Goal: Answer question/provide support: Participate in discussion

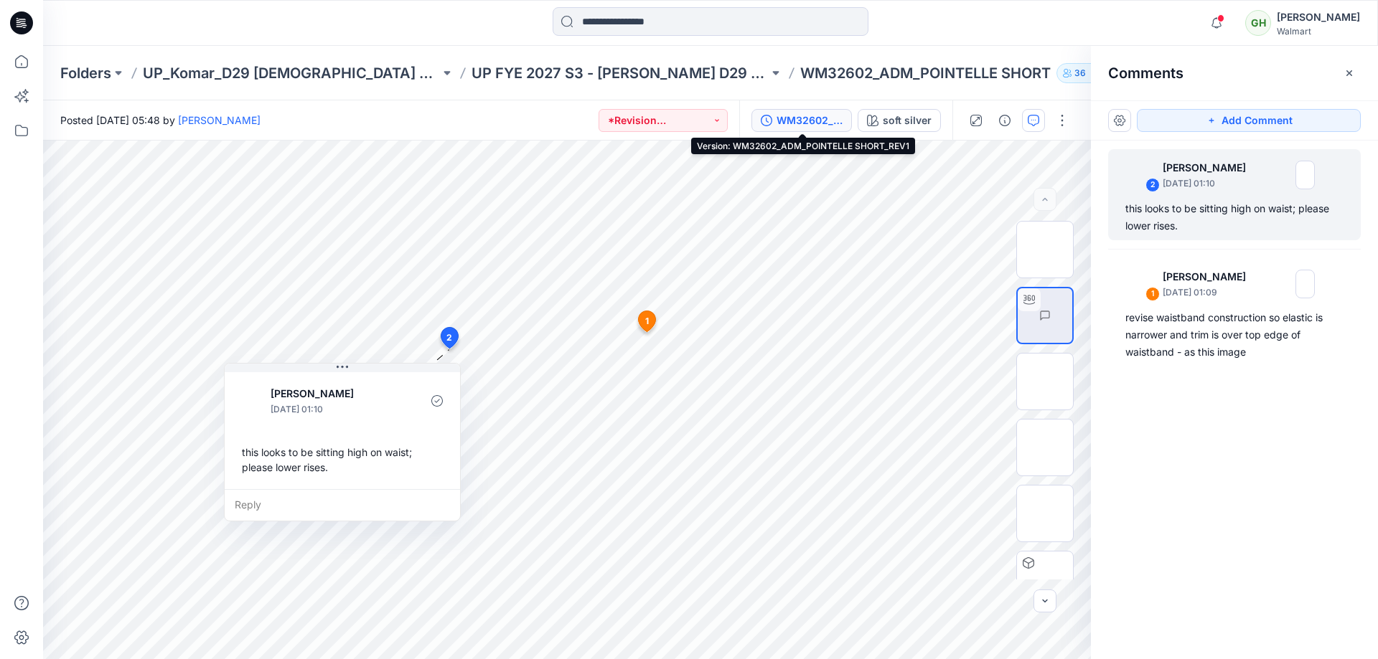
click at [793, 127] on div "WM32602_ADM_POINTELLE SHORT_REV1" at bounding box center [809, 121] width 66 height 16
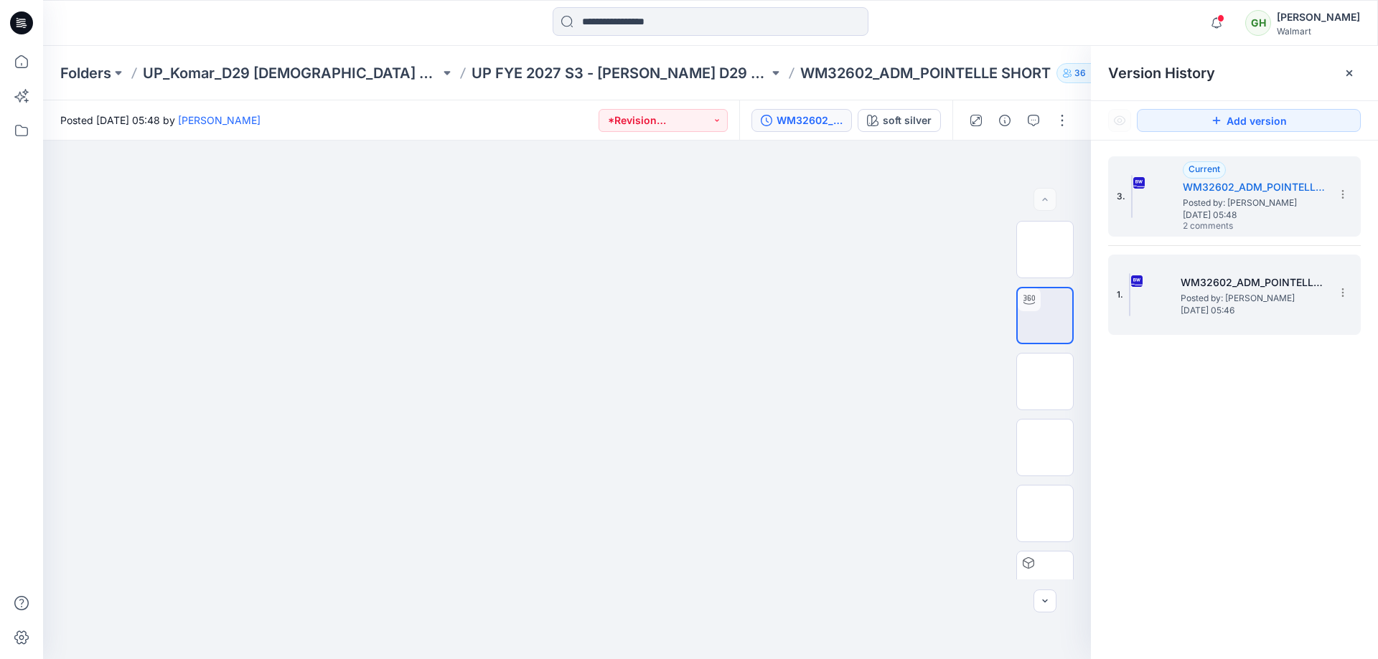
click at [1273, 309] on span "[DATE] 05:46" at bounding box center [1252, 311] width 144 height 10
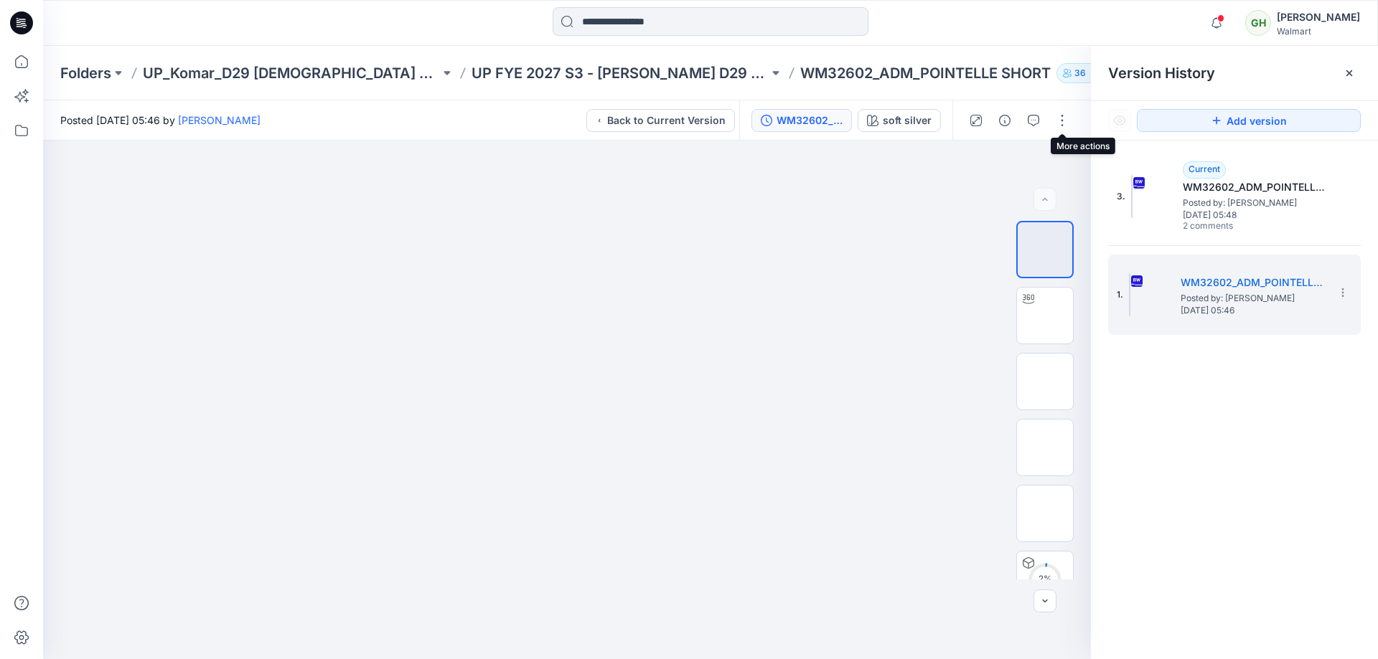
click at [1045, 119] on div at bounding box center [1018, 120] width 133 height 40
click at [1041, 120] on button "button" at bounding box center [1033, 120] width 23 height 23
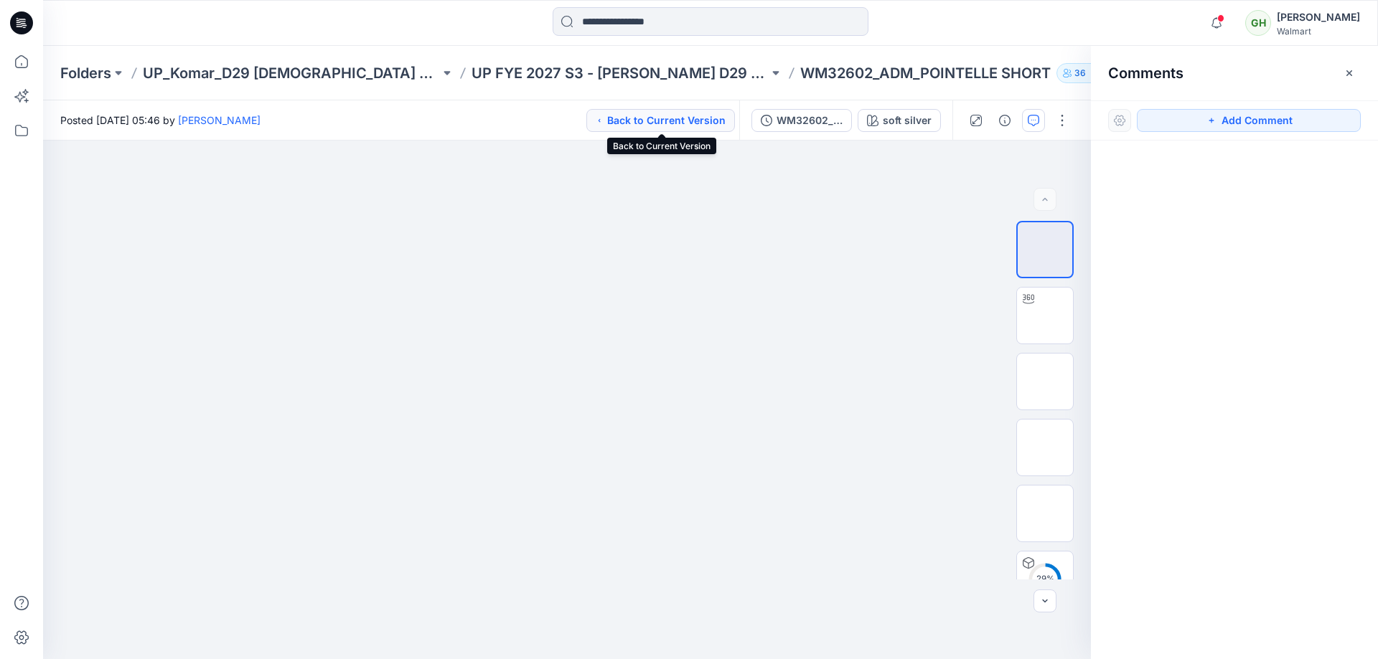
click at [700, 117] on button "Back to Current Version" at bounding box center [660, 120] width 149 height 23
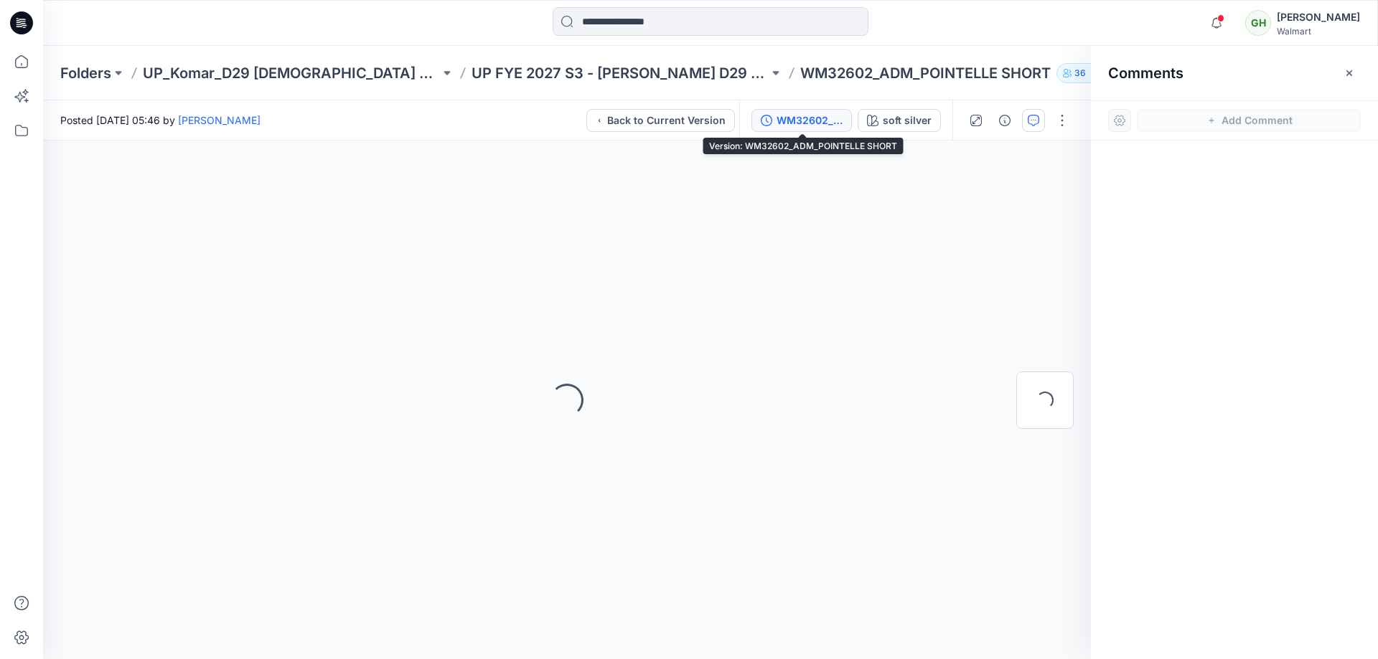
click at [792, 114] on div "WM32602_ADM_POINTELLE SHORT" at bounding box center [809, 121] width 66 height 16
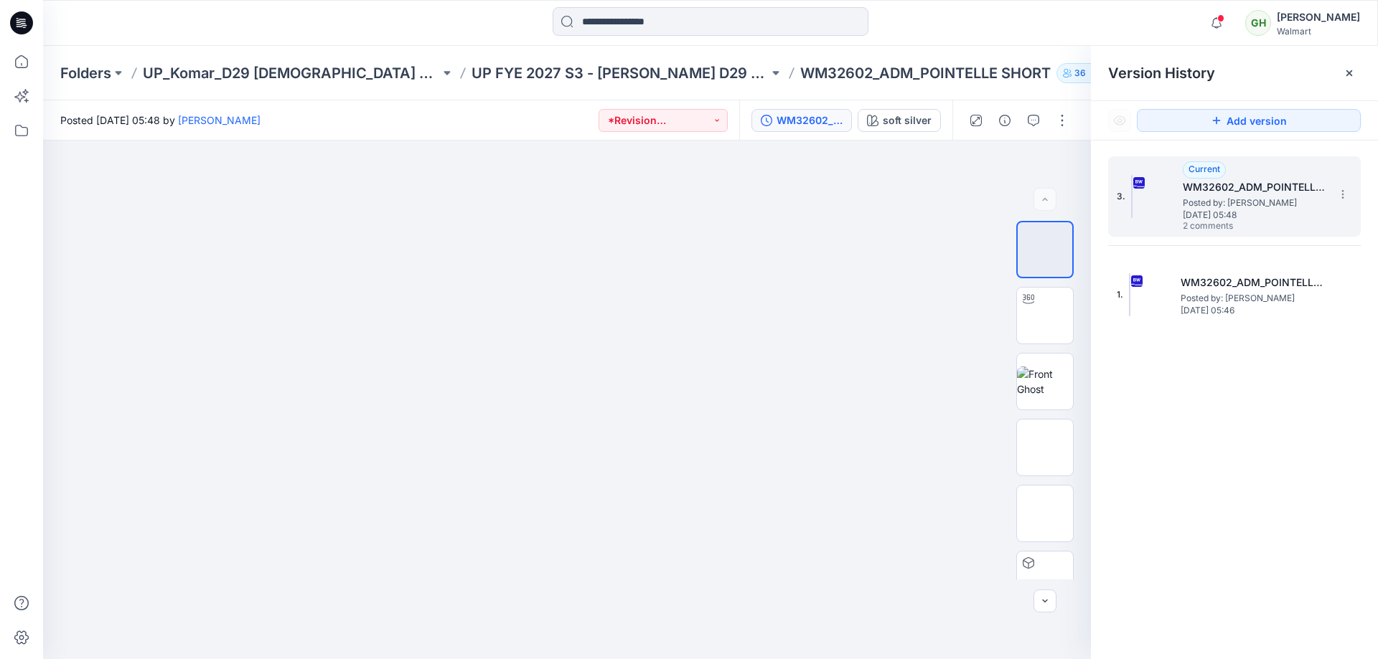
click at [1221, 200] on span "Posted by: [PERSON_NAME]" at bounding box center [1255, 203] width 144 height 14
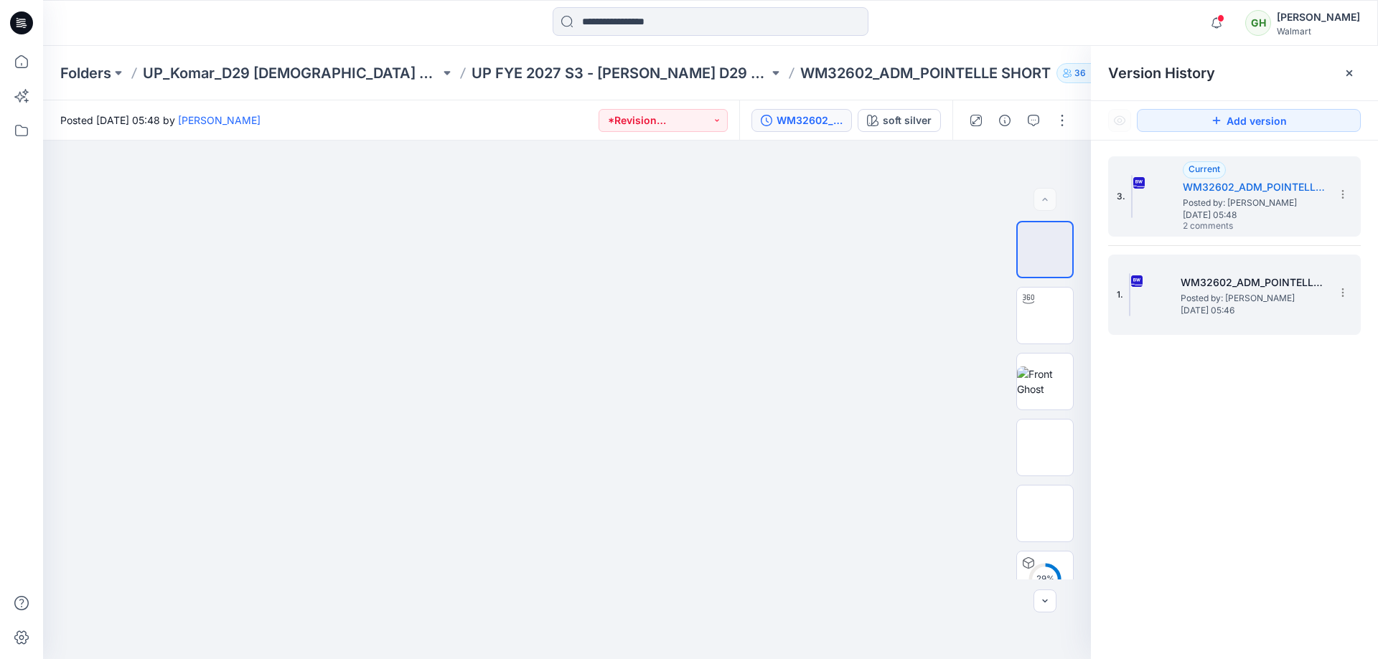
click at [1244, 308] on span "[DATE] 05:46" at bounding box center [1252, 311] width 144 height 10
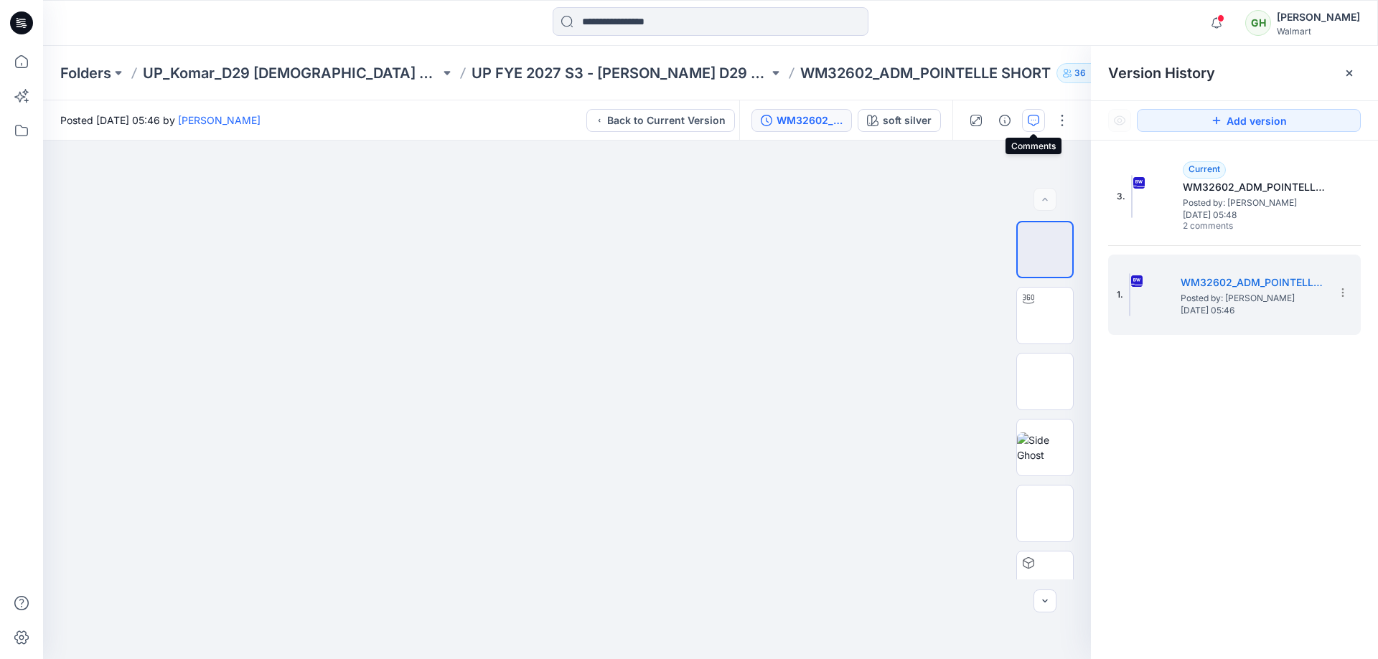
click at [1036, 121] on icon "button" at bounding box center [1033, 120] width 11 height 11
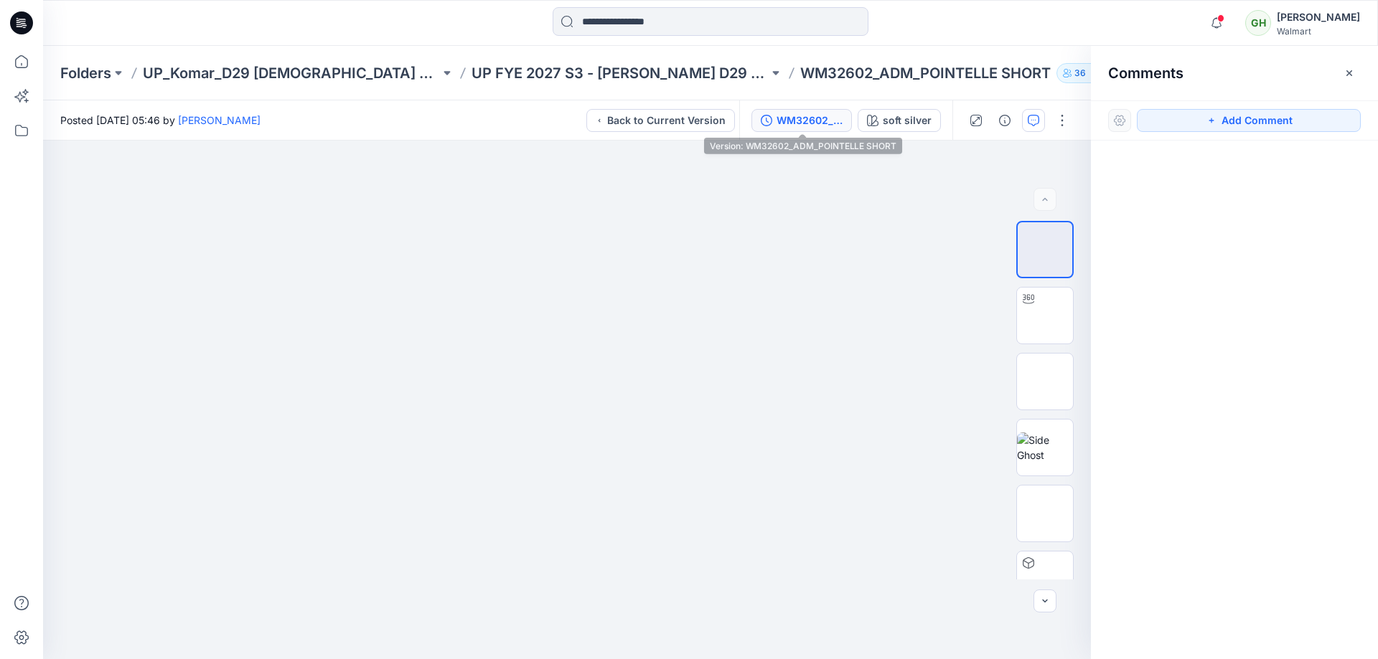
click at [806, 127] on div "WM32602_ADM_POINTELLE SHORT" at bounding box center [809, 121] width 66 height 16
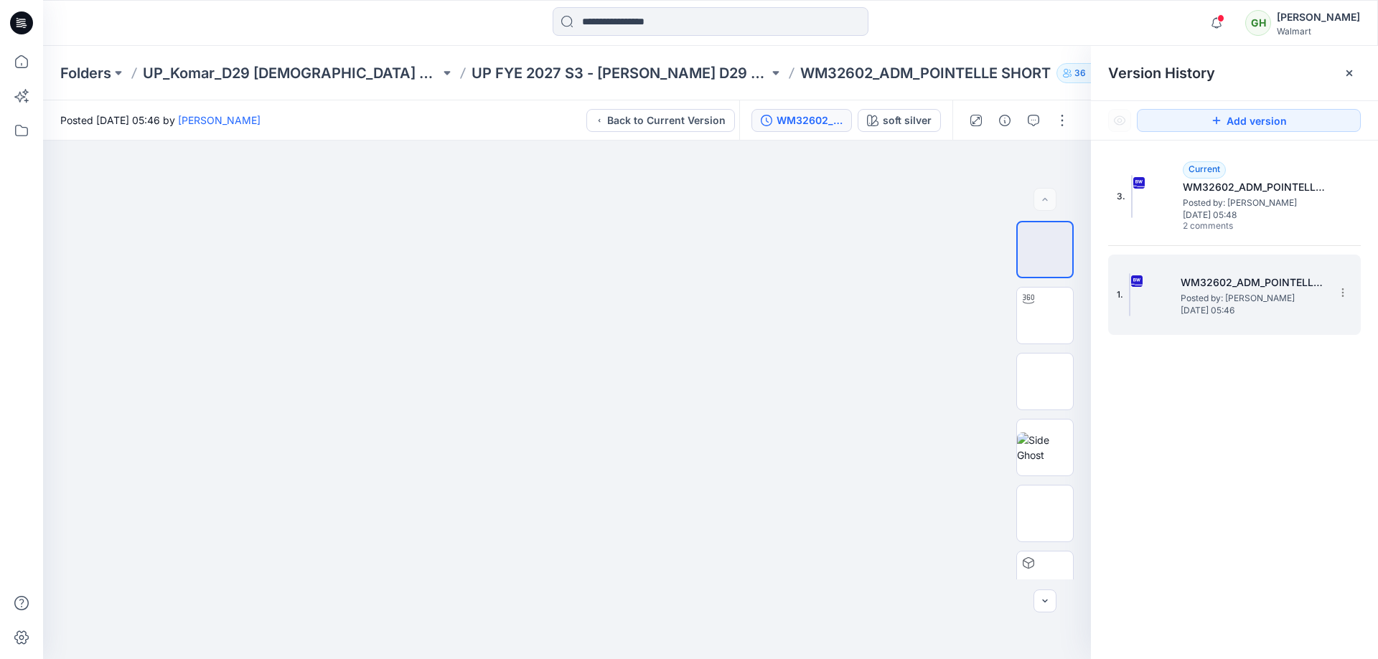
click at [1181, 309] on span "[DATE] 05:46" at bounding box center [1252, 311] width 144 height 10
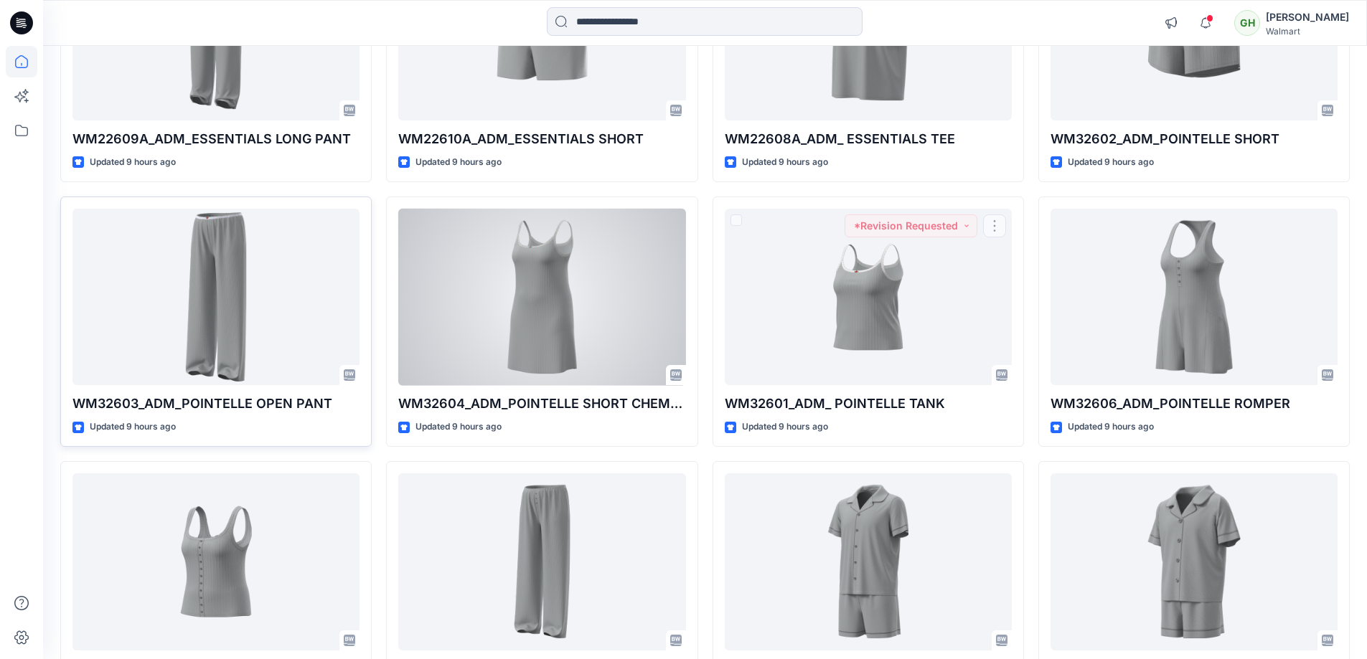
scroll to position [287, 0]
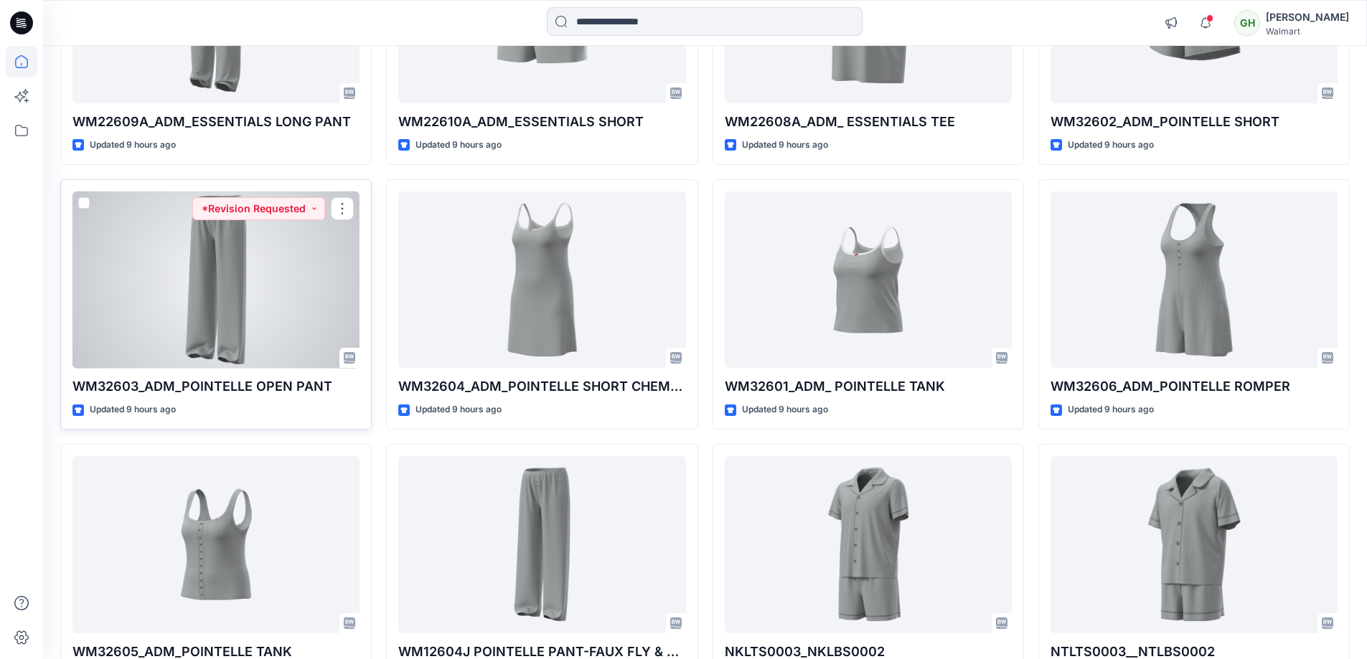
click at [253, 334] on div at bounding box center [215, 280] width 287 height 177
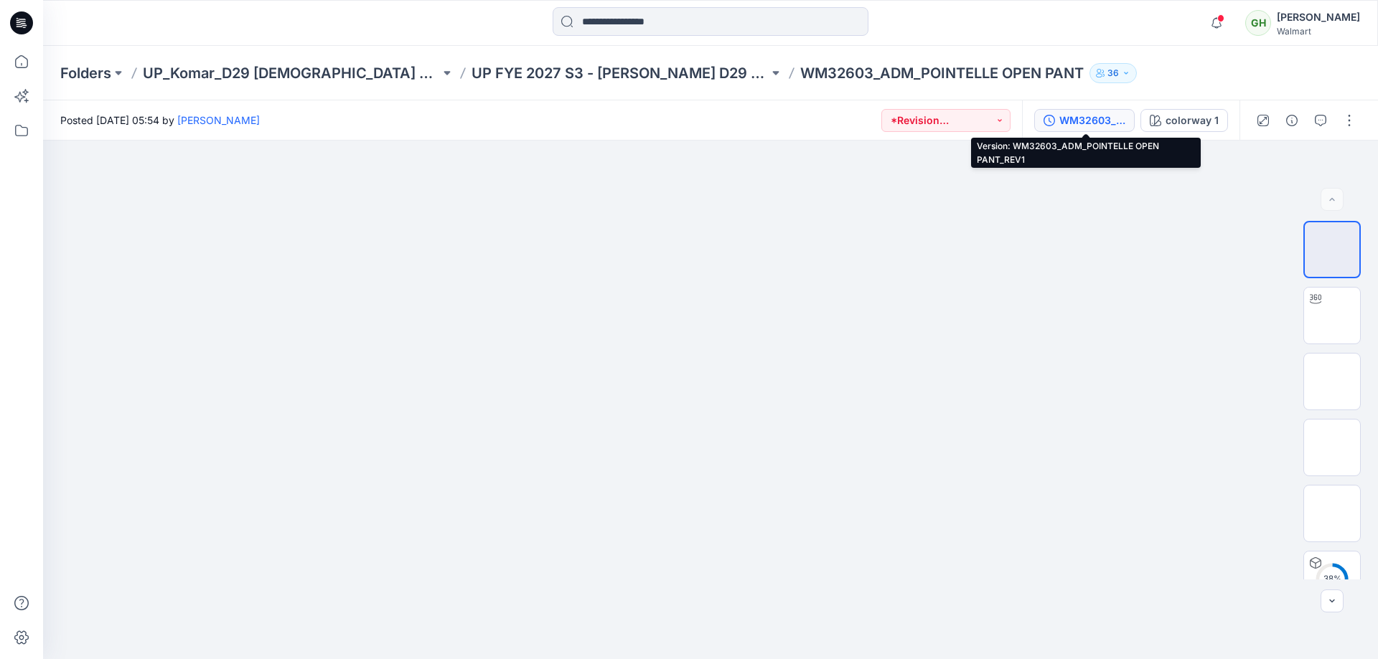
click at [1114, 116] on div "WM32603_ADM_POINTELLE OPEN PANT_REV1" at bounding box center [1092, 121] width 66 height 16
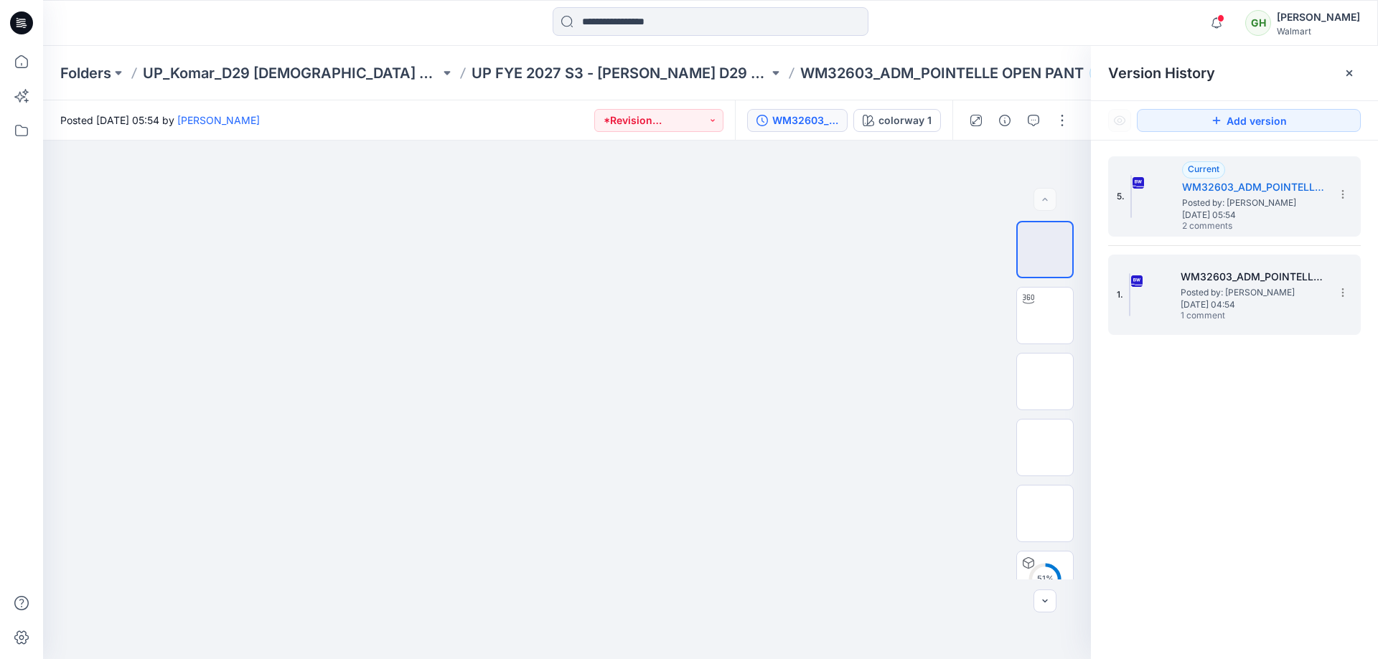
click at [1216, 293] on span "Posted by: [PERSON_NAME]" at bounding box center [1252, 293] width 144 height 14
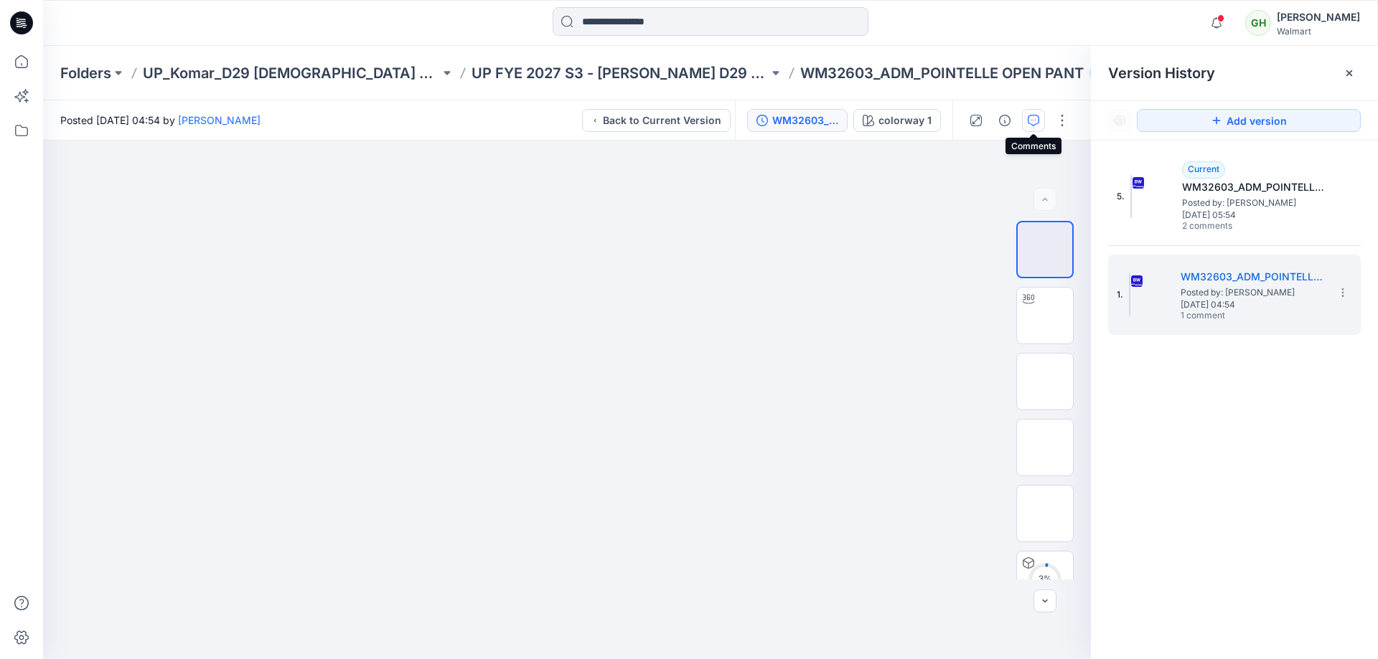
click at [1028, 124] on icon "button" at bounding box center [1033, 120] width 11 height 11
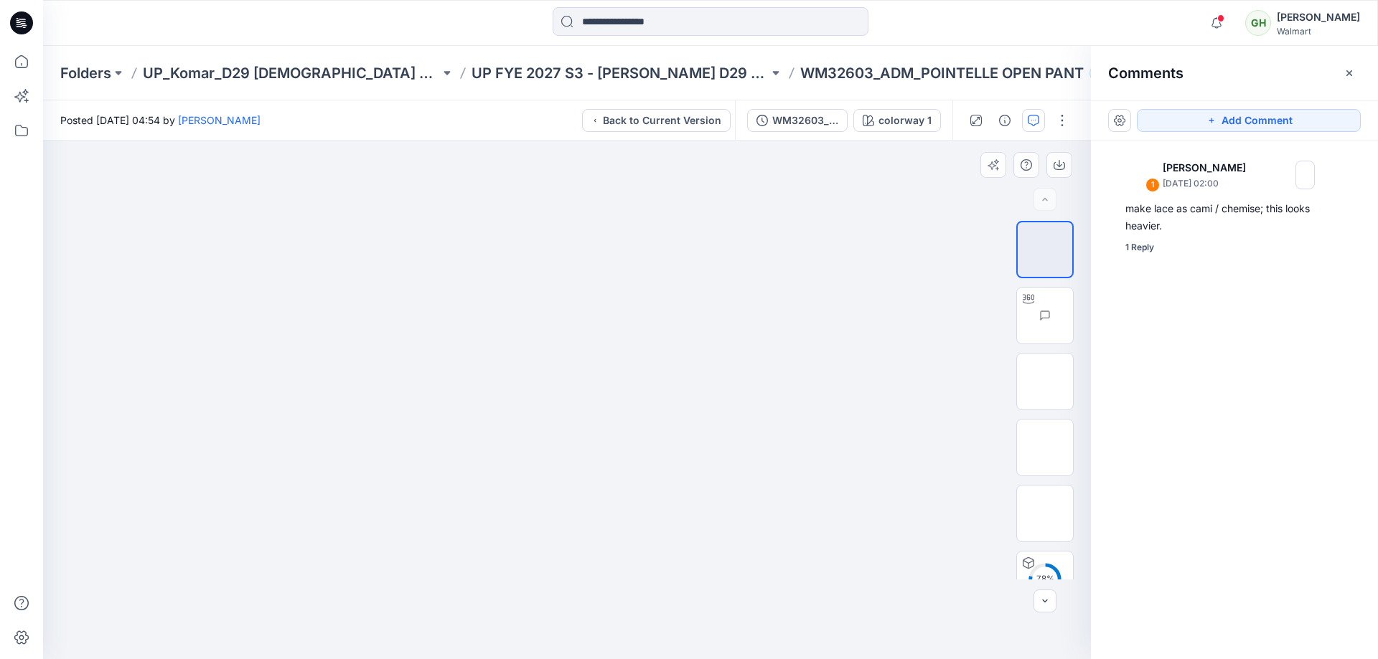
drag, startPoint x: 637, startPoint y: 401, endPoint x: 635, endPoint y: 428, distance: 27.4
click at [635, 141] on img at bounding box center [567, 141] width 240 height 0
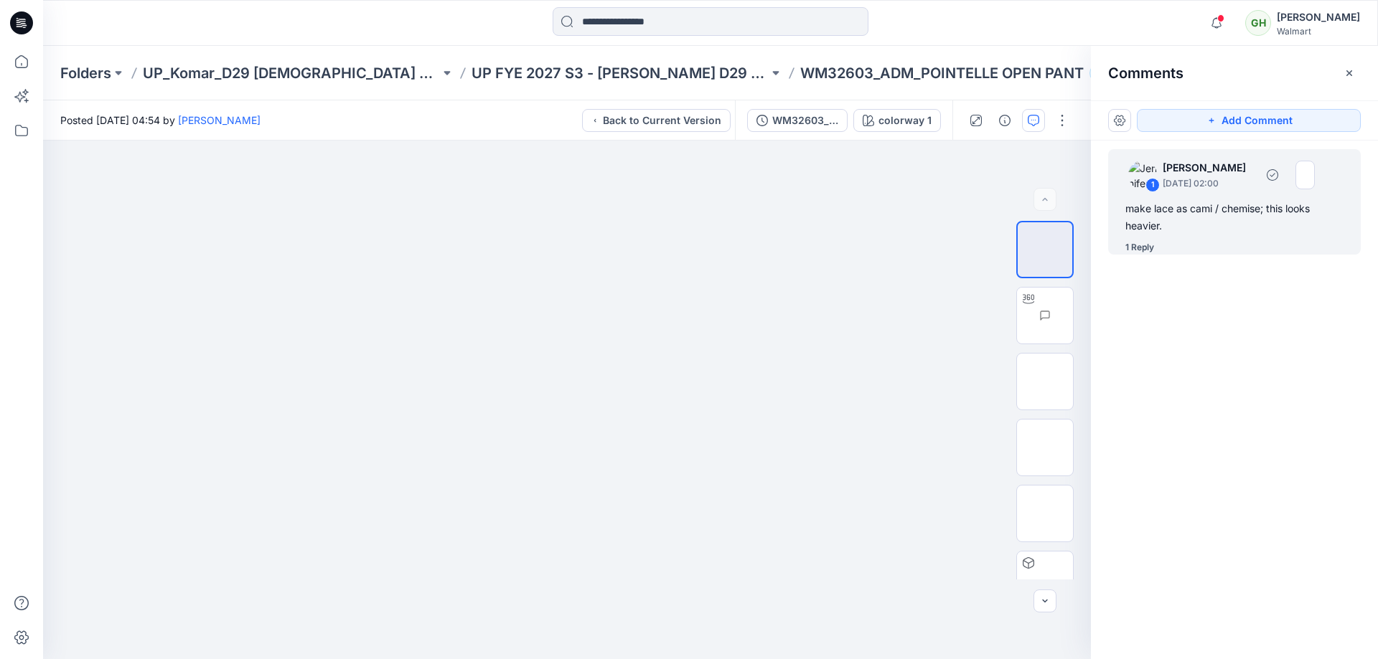
click at [1186, 245] on div "1 Reply" at bounding box center [1242, 247] width 235 height 14
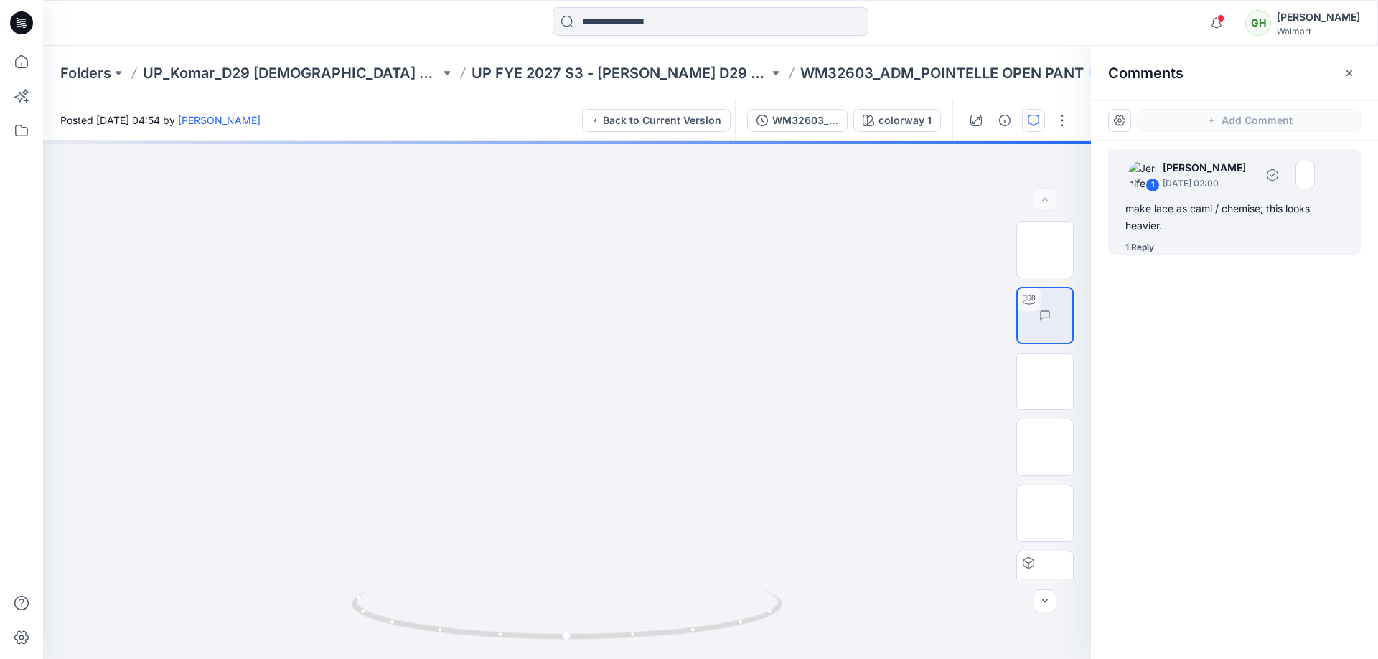
click at [1143, 243] on div "1 Reply" at bounding box center [1139, 247] width 29 height 14
click at [1196, 220] on div "make lace as cami / chemise; this looks heavier." at bounding box center [1234, 217] width 218 height 34
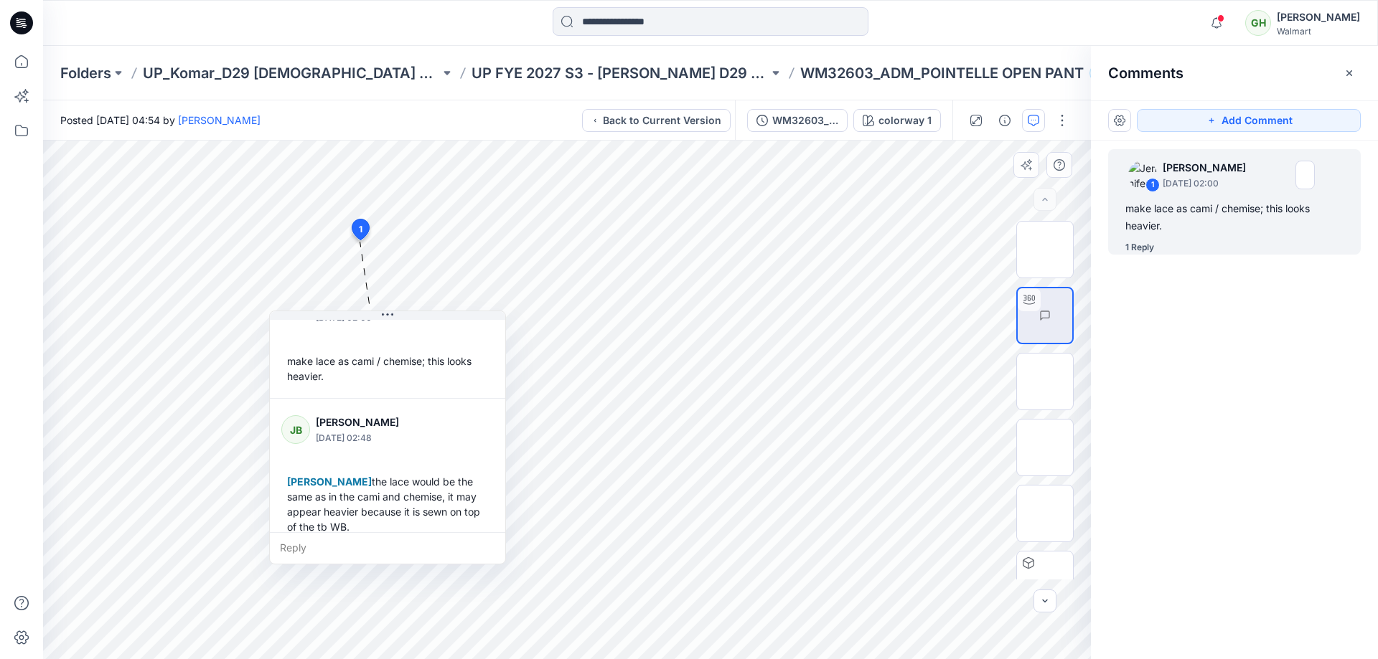
scroll to position [55, 0]
